Goal: Information Seeking & Learning: Learn about a topic

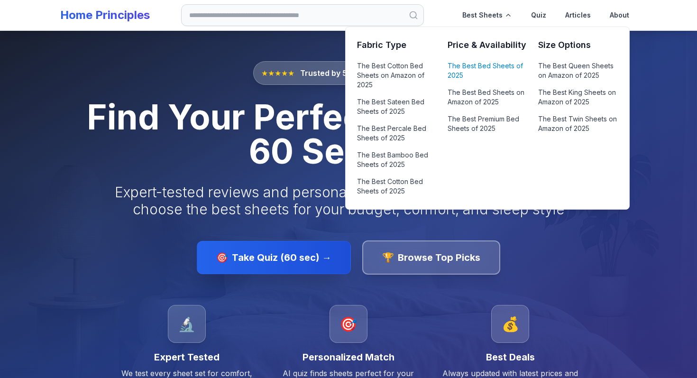
click at [473, 63] on link "The Best Bed Sheets of 2025" at bounding box center [487, 70] width 79 height 23
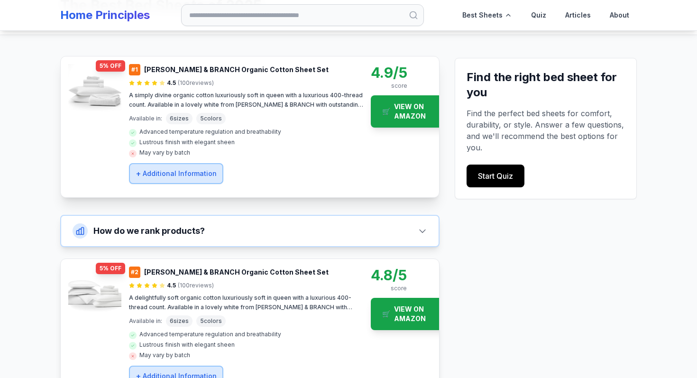
scroll to position [62, 0]
